Goal: Information Seeking & Learning: Learn about a topic

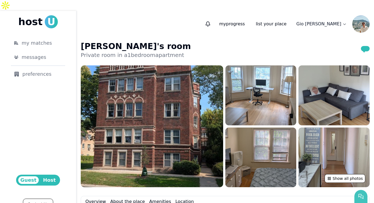
click at [358, 199] on button "button" at bounding box center [361, 196] width 13 height 13
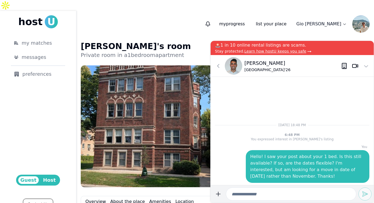
click at [345, 73] on div at bounding box center [349, 65] width 17 height 17
click at [345, 69] on div at bounding box center [349, 65] width 17 height 17
click at [345, 64] on icon at bounding box center [344, 66] width 7 height 7
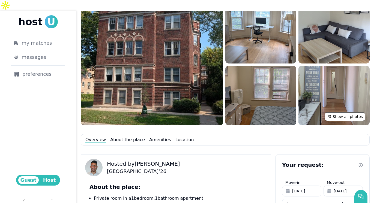
scroll to position [43, 0]
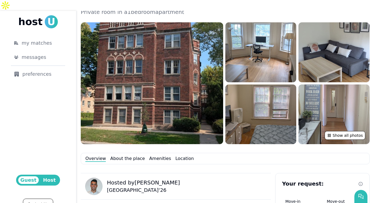
click at [32, 177] on span "Guest" at bounding box center [28, 181] width 20 height 8
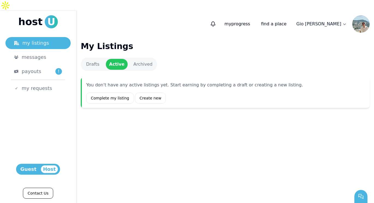
click at [37, 171] on span "Guest" at bounding box center [28, 170] width 20 height 8
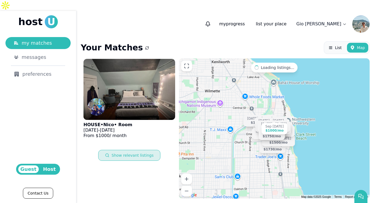
click at [137, 150] on button "Show relevant listings" at bounding box center [129, 155] width 62 height 11
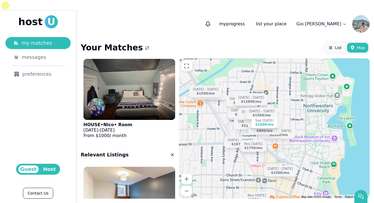
drag, startPoint x: 320, startPoint y: 123, endPoint x: 285, endPoint y: 150, distance: 43.6
click at [286, 150] on div "Sep 1 - Aug 29 $1000 /mo Sep 1 - Dec 31 $1400 /mo Aug 31 - Jan 3 $1150 /mo Nov …" at bounding box center [274, 128] width 191 height 141
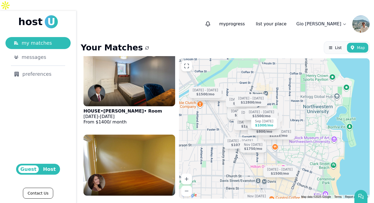
scroll to position [133, 0]
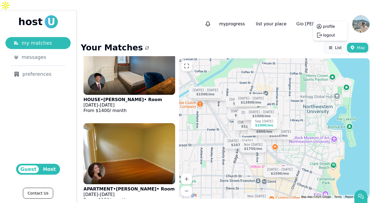
click at [330, 17] on html "host U my matches messages preferences Guest Host Contact Us my progress list y…" at bounding box center [187, 101] width 374 height 203
click at [330, 28] on button "profile" at bounding box center [329, 26] width 12 height 5
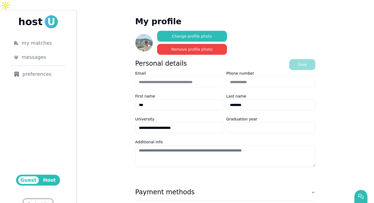
scroll to position [54, 0]
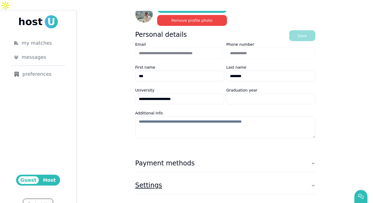
click at [251, 177] on button "Settings" at bounding box center [225, 185] width 180 height 17
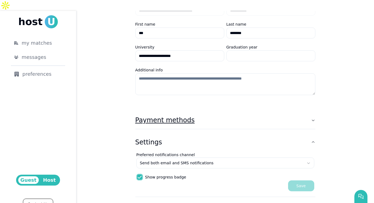
scroll to position [100, 0]
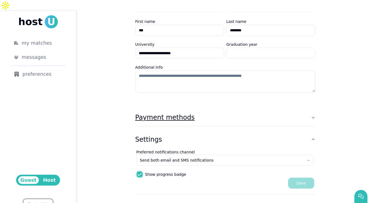
click at [211, 109] on button "Payment methods" at bounding box center [225, 117] width 180 height 17
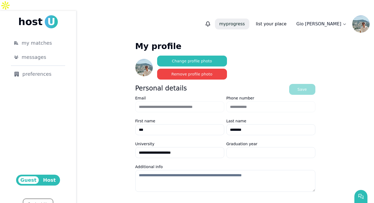
click at [250, 19] on p "my progress" at bounding box center [232, 24] width 34 height 11
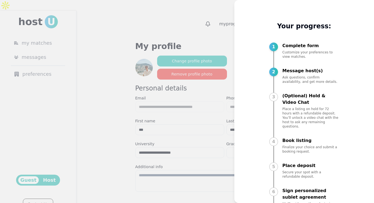
click at [223, 24] on div at bounding box center [187, 101] width 374 height 203
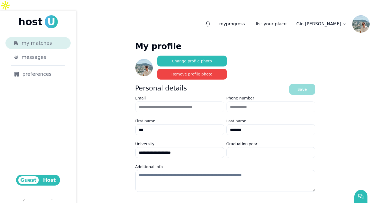
click at [34, 39] on span "my matches" at bounding box center [37, 43] width 30 height 8
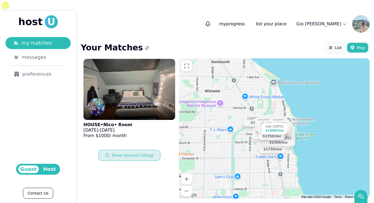
click at [141, 150] on button "Show relevant listings" at bounding box center [129, 155] width 62 height 11
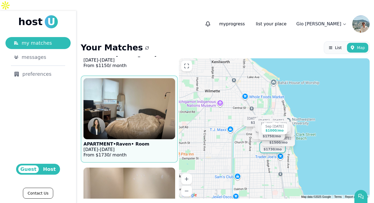
scroll to position [270, 0]
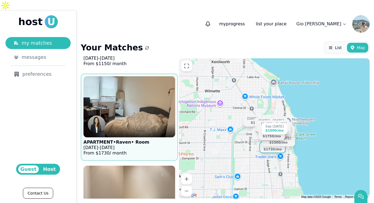
click at [139, 138] on figcaption "APARTMENT • Raven • Room Nov 26 - Mar 27, 2026 From $ 1730 / month" at bounding box center [117, 148] width 66 height 21
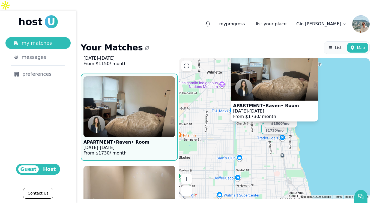
click at [271, 95] on div at bounding box center [274, 94] width 87 height 13
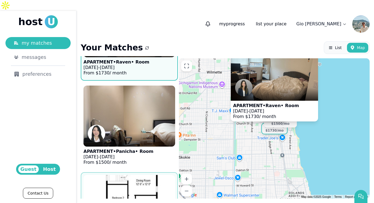
scroll to position [367, 0]
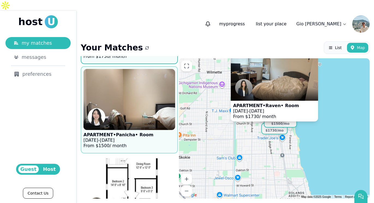
click at [152, 93] on img at bounding box center [129, 99] width 101 height 67
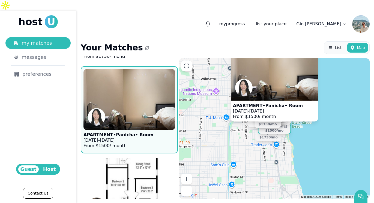
click at [160, 102] on img at bounding box center [129, 99] width 101 height 67
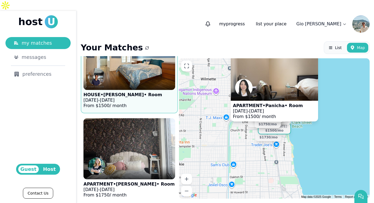
scroll to position [1759, 0]
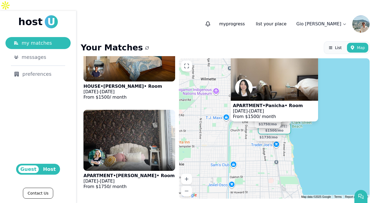
click at [132, 199] on button "Show more" at bounding box center [129, 204] width 31 height 11
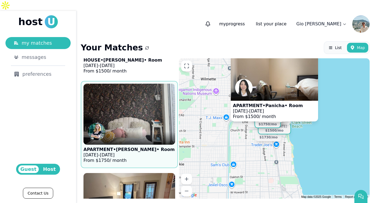
scroll to position [1789, 0]
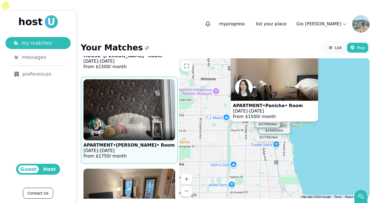
click at [143, 128] on div at bounding box center [130, 134] width 92 height 13
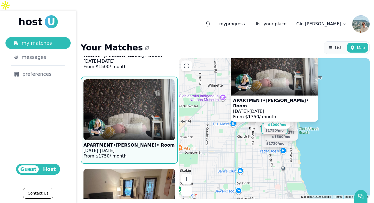
click at [140, 107] on img at bounding box center [129, 109] width 101 height 67
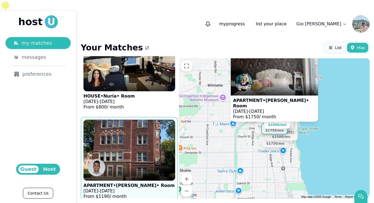
scroll to position [2107, 0]
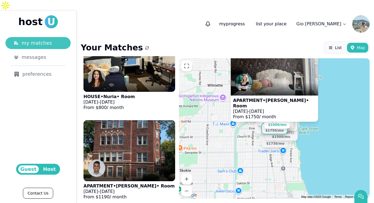
click at [43, 39] on span "my matches" at bounding box center [37, 43] width 30 height 8
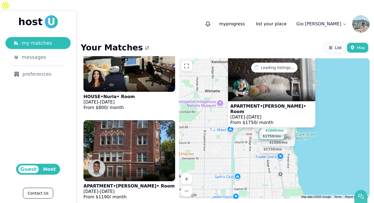
click at [364, 199] on icon "button" at bounding box center [361, 196] width 5 height 5
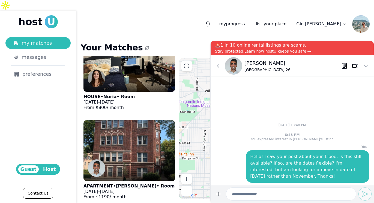
click at [248, 64] on p "[PERSON_NAME]" at bounding box center [268, 64] width 46 height 8
click at [221, 65] on icon at bounding box center [218, 66] width 7 height 7
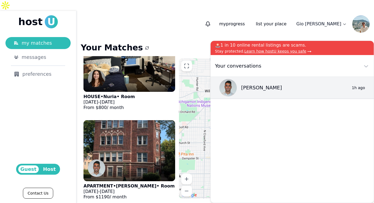
click at [46, 15] on span "U" at bounding box center [51, 21] width 13 height 13
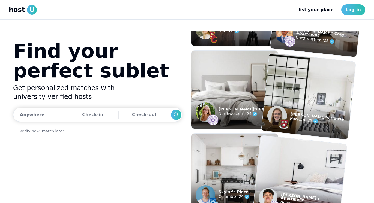
click at [19, 11] on span "host" at bounding box center [17, 9] width 16 height 9
click at [348, 13] on link "Log-in" at bounding box center [354, 9] width 24 height 11
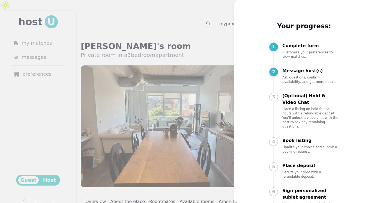
click at [219, 14] on div at bounding box center [187, 101] width 374 height 203
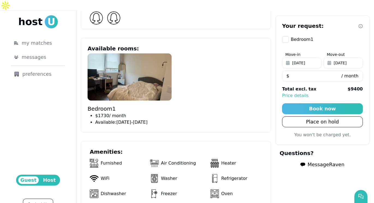
scroll to position [295, 0]
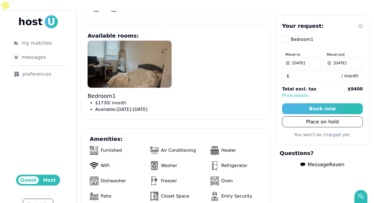
click at [131, 53] on img at bounding box center [130, 64] width 84 height 47
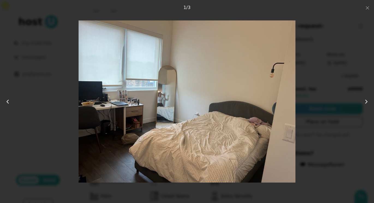
click at [363, 100] on button at bounding box center [362, 101] width 24 height 33
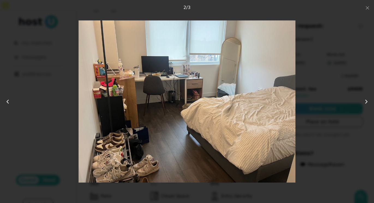
click at [363, 100] on button at bounding box center [362, 101] width 24 height 33
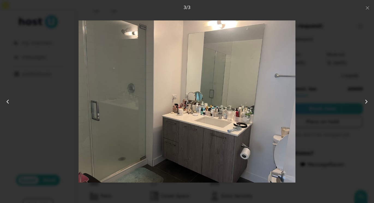
click at [333, 92] on div at bounding box center [187, 101] width 300 height 163
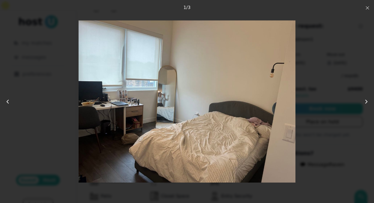
click at [368, 9] on icon "button" at bounding box center [368, 8] width 4 height 4
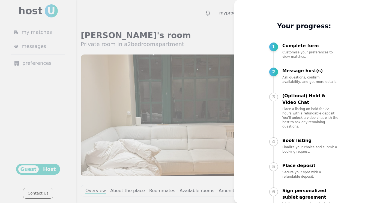
click at [227, 17] on div at bounding box center [187, 101] width 374 height 203
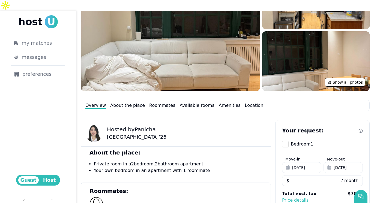
scroll to position [68, 0]
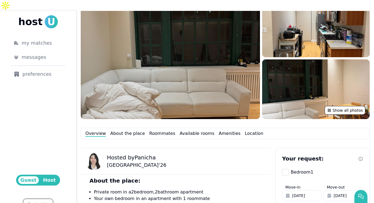
click at [217, 63] on img at bounding box center [170, 58] width 179 height 122
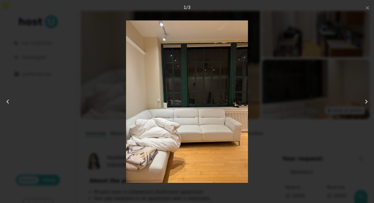
click at [365, 103] on icon at bounding box center [366, 102] width 7 height 7
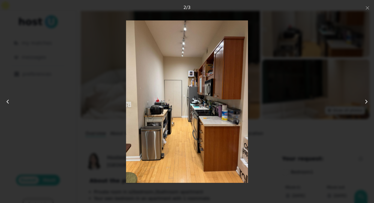
click at [365, 103] on icon at bounding box center [366, 102] width 7 height 7
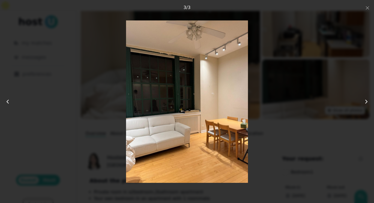
click at [365, 103] on icon at bounding box center [366, 102] width 7 height 7
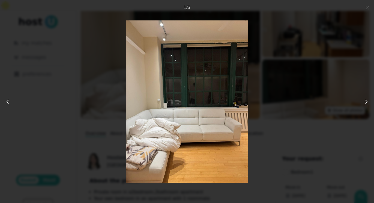
click at [365, 103] on icon at bounding box center [366, 102] width 7 height 7
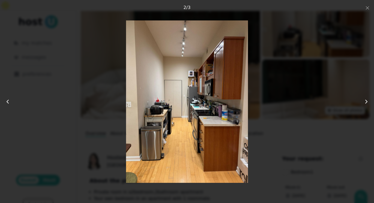
click at [365, 103] on icon at bounding box center [366, 102] width 7 height 7
click at [291, 98] on div at bounding box center [187, 101] width 300 height 163
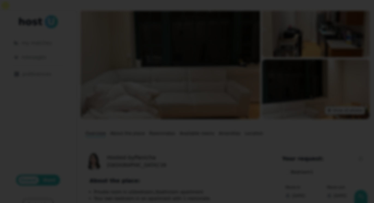
click at [367, 11] on div at bounding box center [187, 101] width 374 height 203
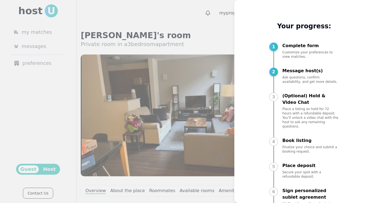
click at [227, 17] on div at bounding box center [187, 101] width 374 height 203
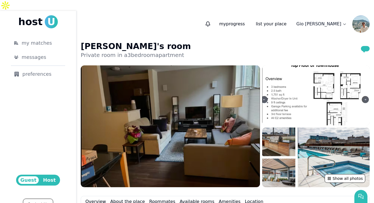
click at [182, 114] on img at bounding box center [170, 127] width 179 height 122
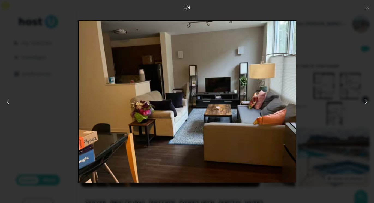
click at [365, 104] on icon at bounding box center [366, 102] width 7 height 7
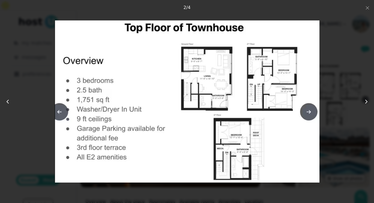
click at [365, 104] on icon at bounding box center [366, 102] width 7 height 7
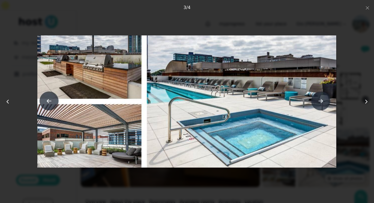
click at [365, 104] on icon at bounding box center [366, 102] width 7 height 7
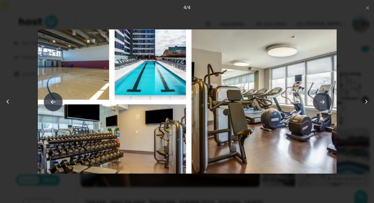
click at [352, 97] on button at bounding box center [362, 101] width 24 height 33
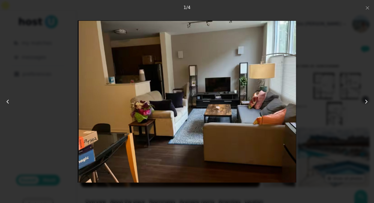
click at [352, 97] on button at bounding box center [362, 101] width 24 height 33
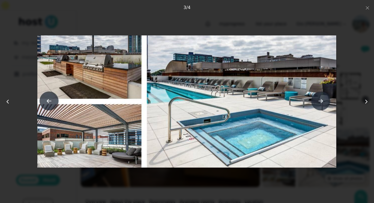
click at [352, 97] on button at bounding box center [362, 101] width 24 height 33
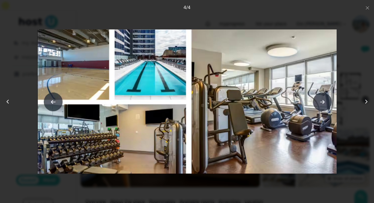
click at [352, 97] on button at bounding box center [362, 101] width 24 height 33
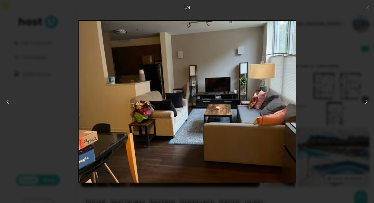
click at [367, 6] on icon "button" at bounding box center [368, 8] width 4 height 4
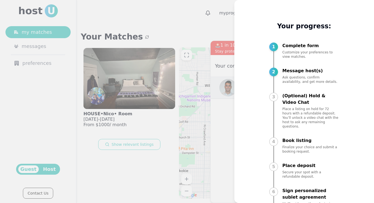
click at [193, 26] on div at bounding box center [187, 101] width 374 height 203
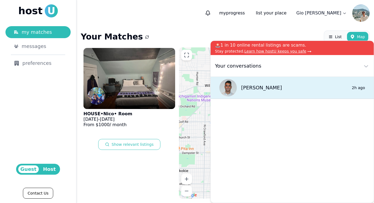
click at [315, 89] on div "[PERSON_NAME] 0 2h ago" at bounding box center [292, 88] width 163 height 22
